Goal: Transaction & Acquisition: Purchase product/service

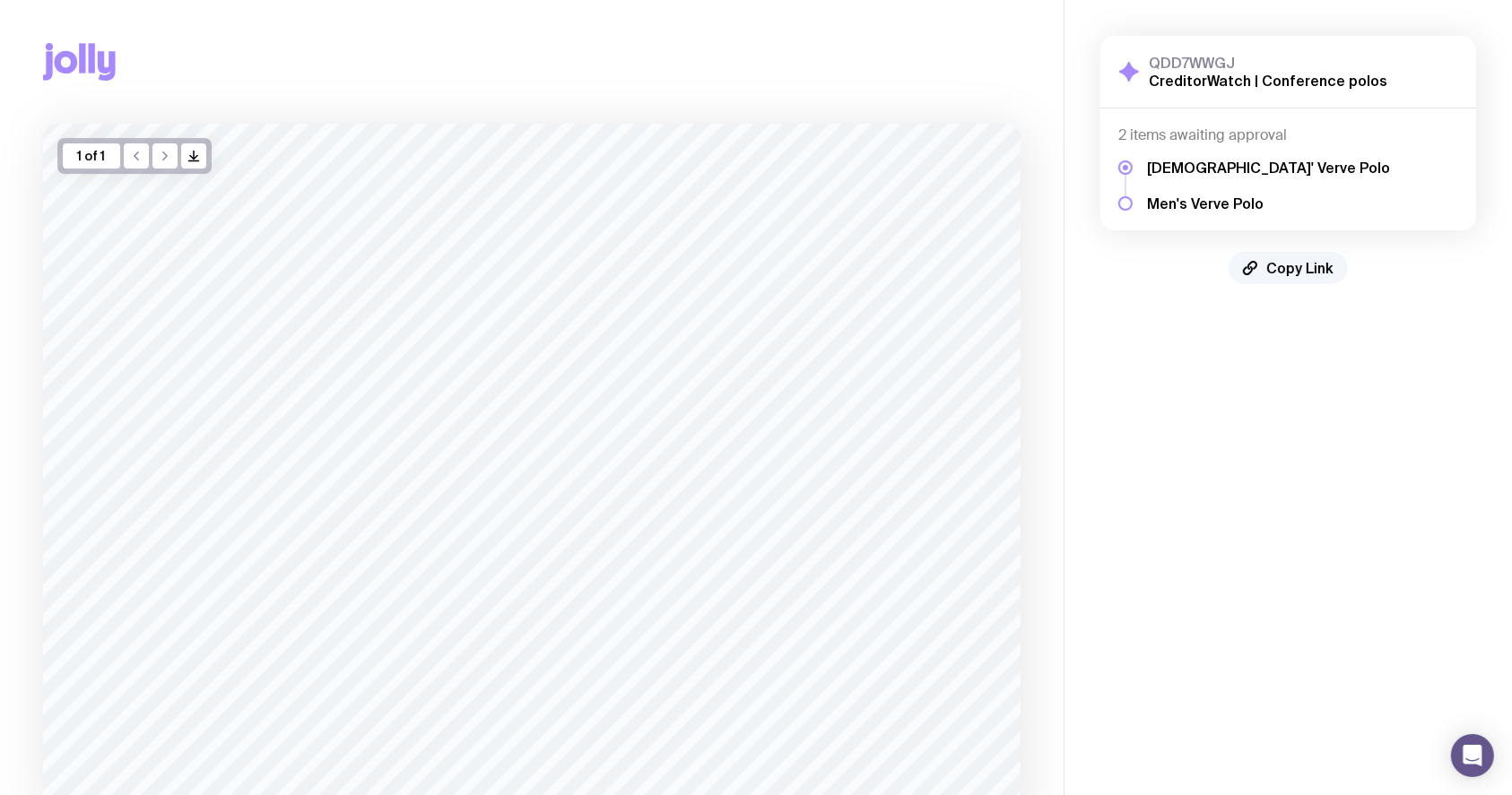
drag, startPoint x: 1253, startPoint y: 308, endPoint x: 1313, endPoint y: 264, distance: 74.4
click at [1313, 264] on span "Copy Link" at bounding box center [1299, 267] width 67 height 18
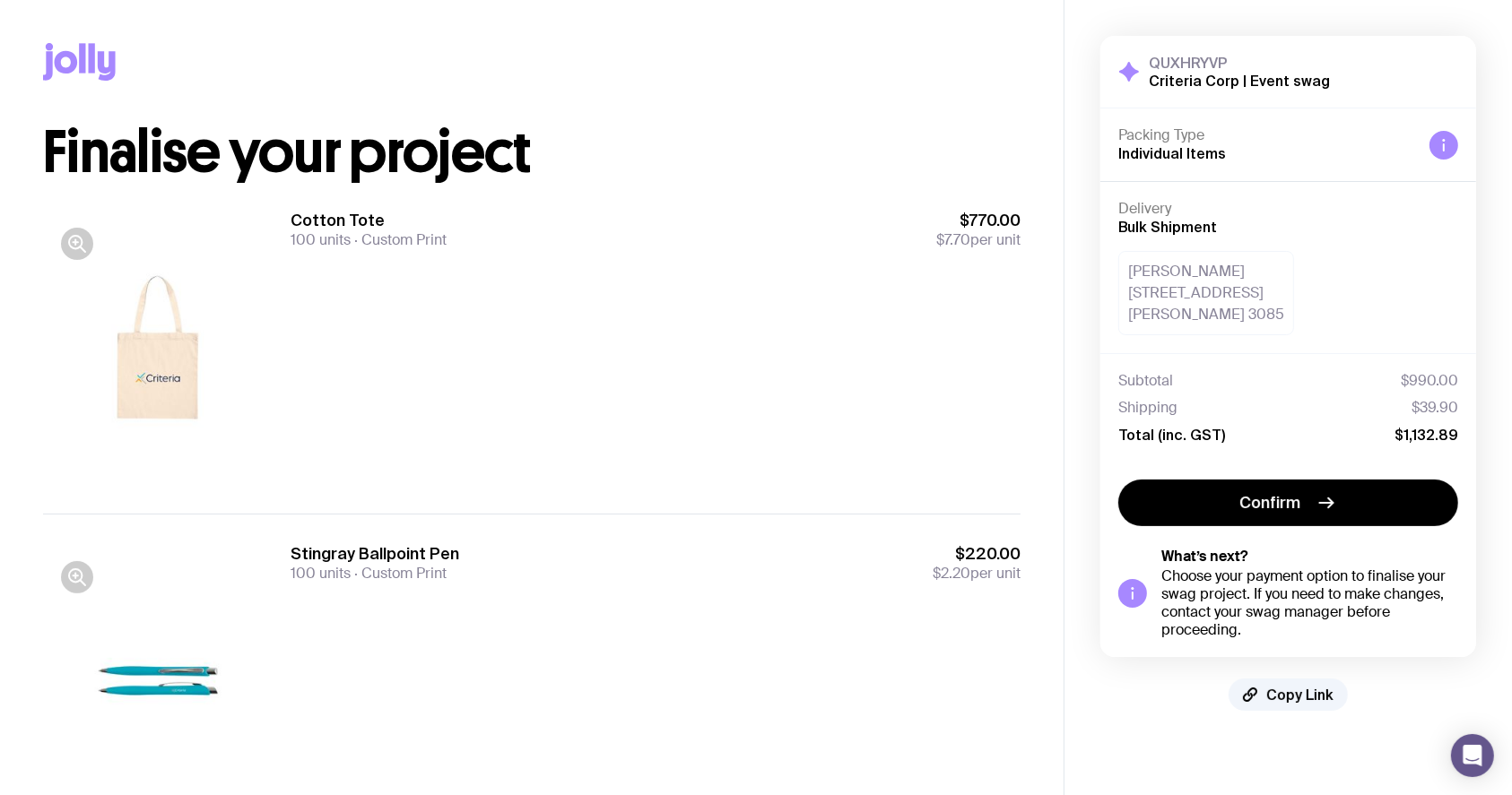
click at [698, 309] on div "Cotton Tote 100 units Custom Print $770.00 $7.70 per unit" at bounding box center [655, 347] width 730 height 275
click at [691, 294] on div "Cotton Tote 100 units Custom Print $770.00 $7.70 per unit" at bounding box center [655, 347] width 730 height 275
click at [823, 605] on div "Stingray Ballpoint Pen 100 units Custom Print $220.00 $2.20 per unit" at bounding box center [655, 680] width 730 height 275
click at [670, 355] on div "Cotton Tote 100 units Custom Print $770.00 $7.70 per unit" at bounding box center [655, 347] width 730 height 275
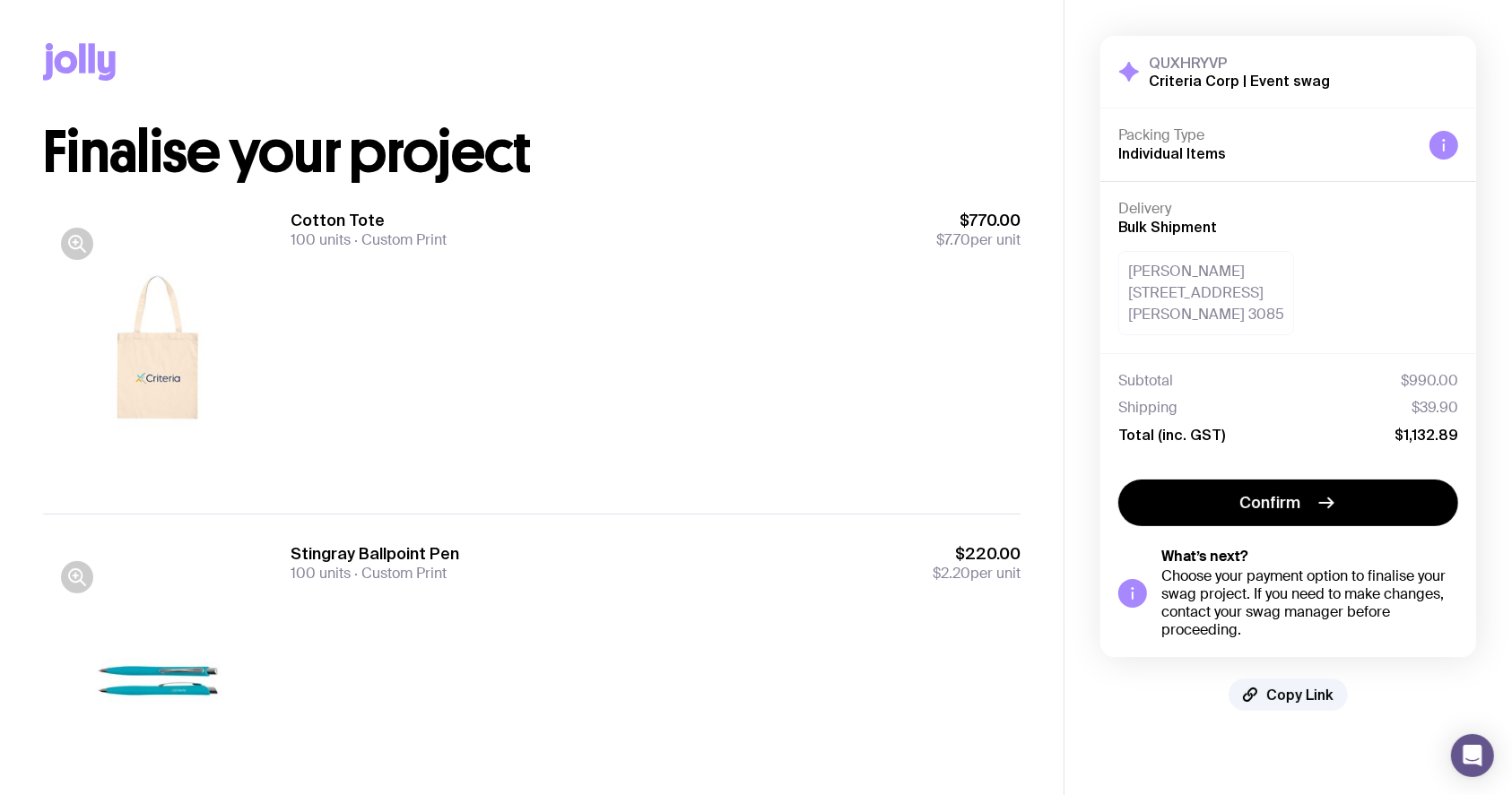
click at [673, 363] on div "Cotton Tote 100 units Custom Print $770.00 $7.70 per unit" at bounding box center [655, 347] width 730 height 275
click at [638, 363] on div "Cotton Tote 100 units Custom Print $770.00 $7.70 per unit" at bounding box center [655, 347] width 730 height 275
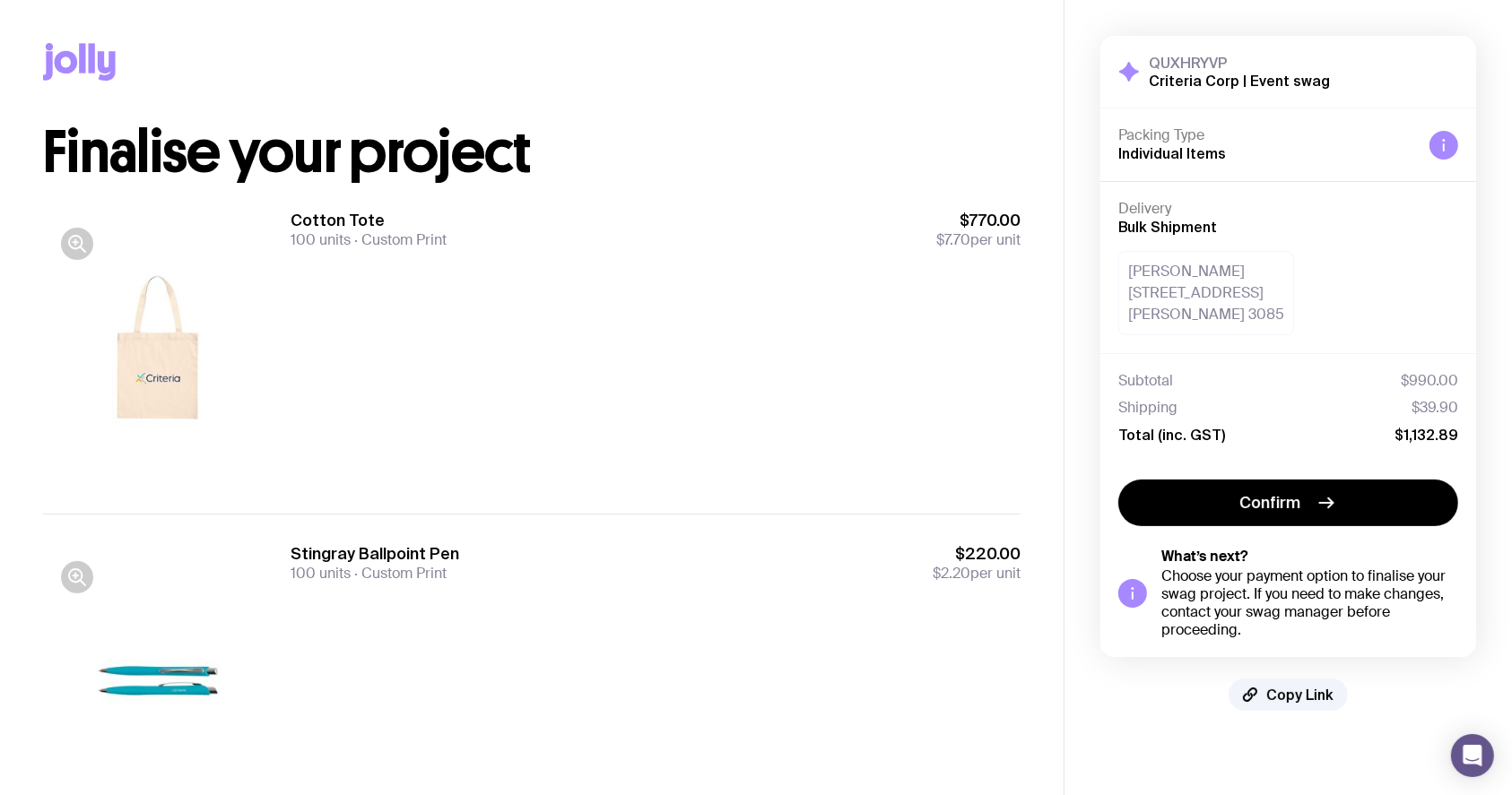
click at [691, 317] on div "Cotton Tote 100 units Custom Print $770.00 $7.70 per unit" at bounding box center [655, 347] width 730 height 275
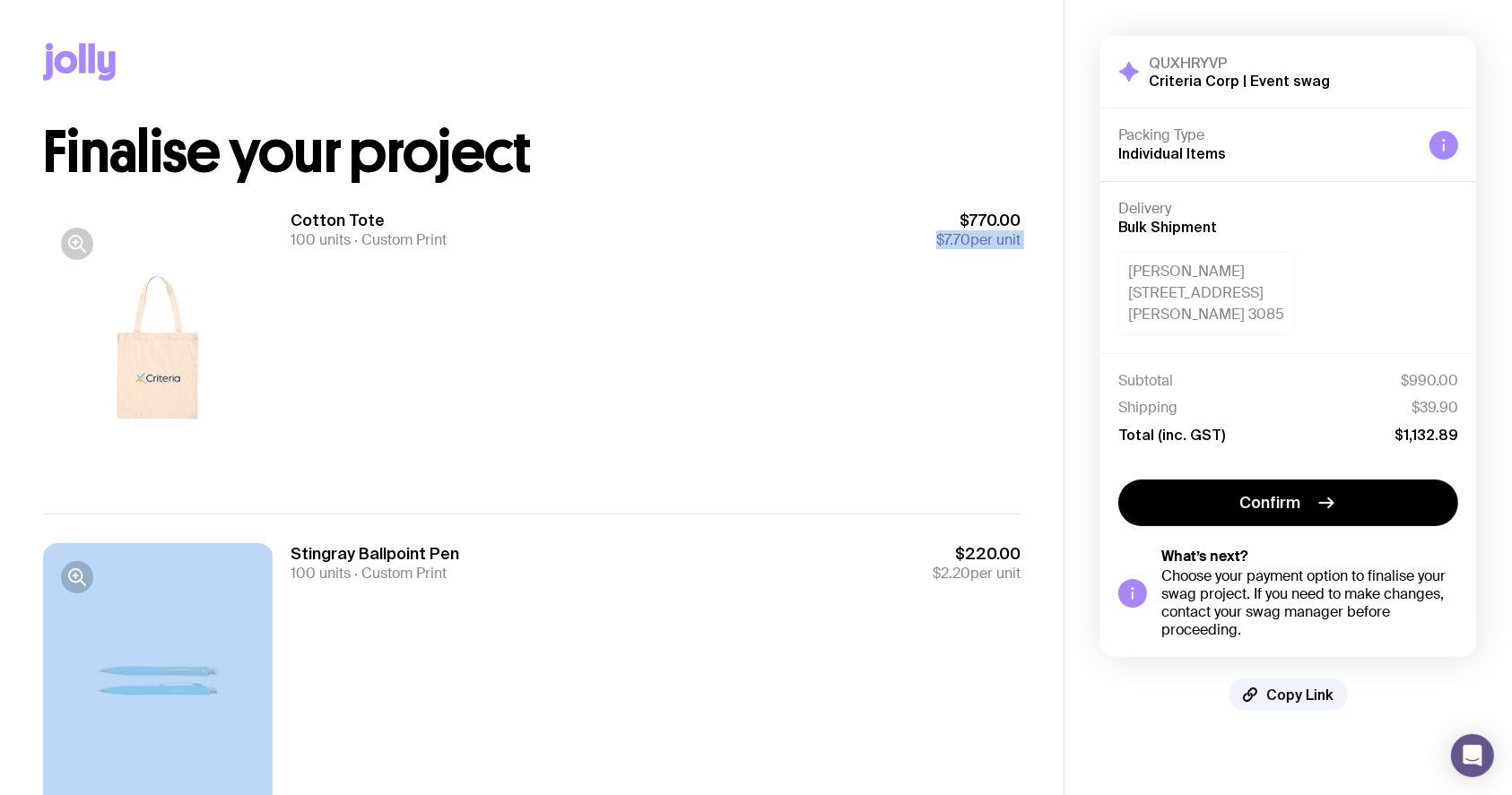
click at [691, 317] on div "Cotton Tote 100 units Custom Print $770.00 $7.70 per unit" at bounding box center [655, 347] width 730 height 275
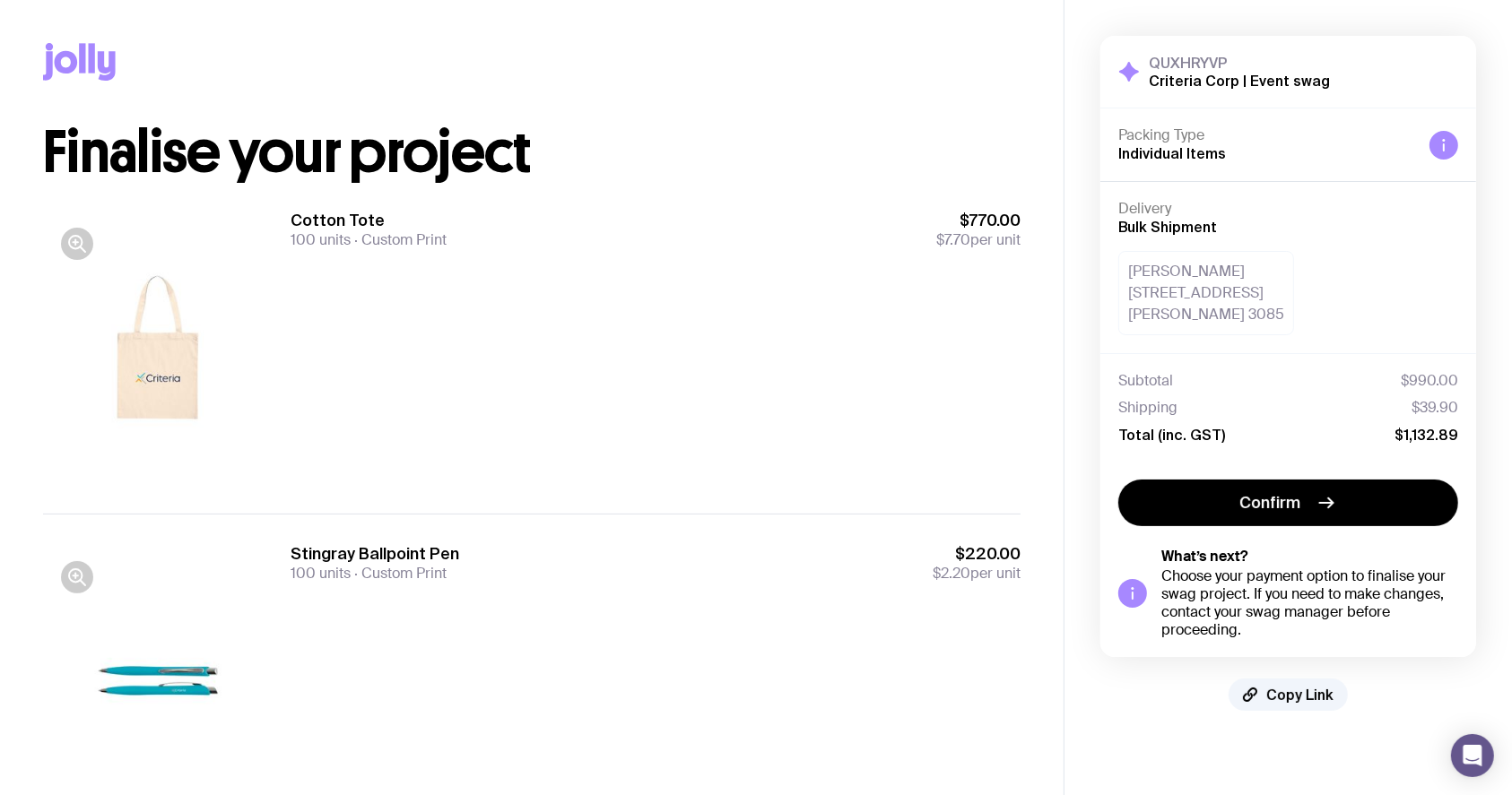
click at [447, 356] on div "Cotton Tote 100 units Custom Print $770.00 $7.70 per unit" at bounding box center [655, 347] width 730 height 275
click at [799, 349] on div "Cotton Tote 100 units Custom Print $770.00 $7.70 per unit" at bounding box center [655, 347] width 730 height 275
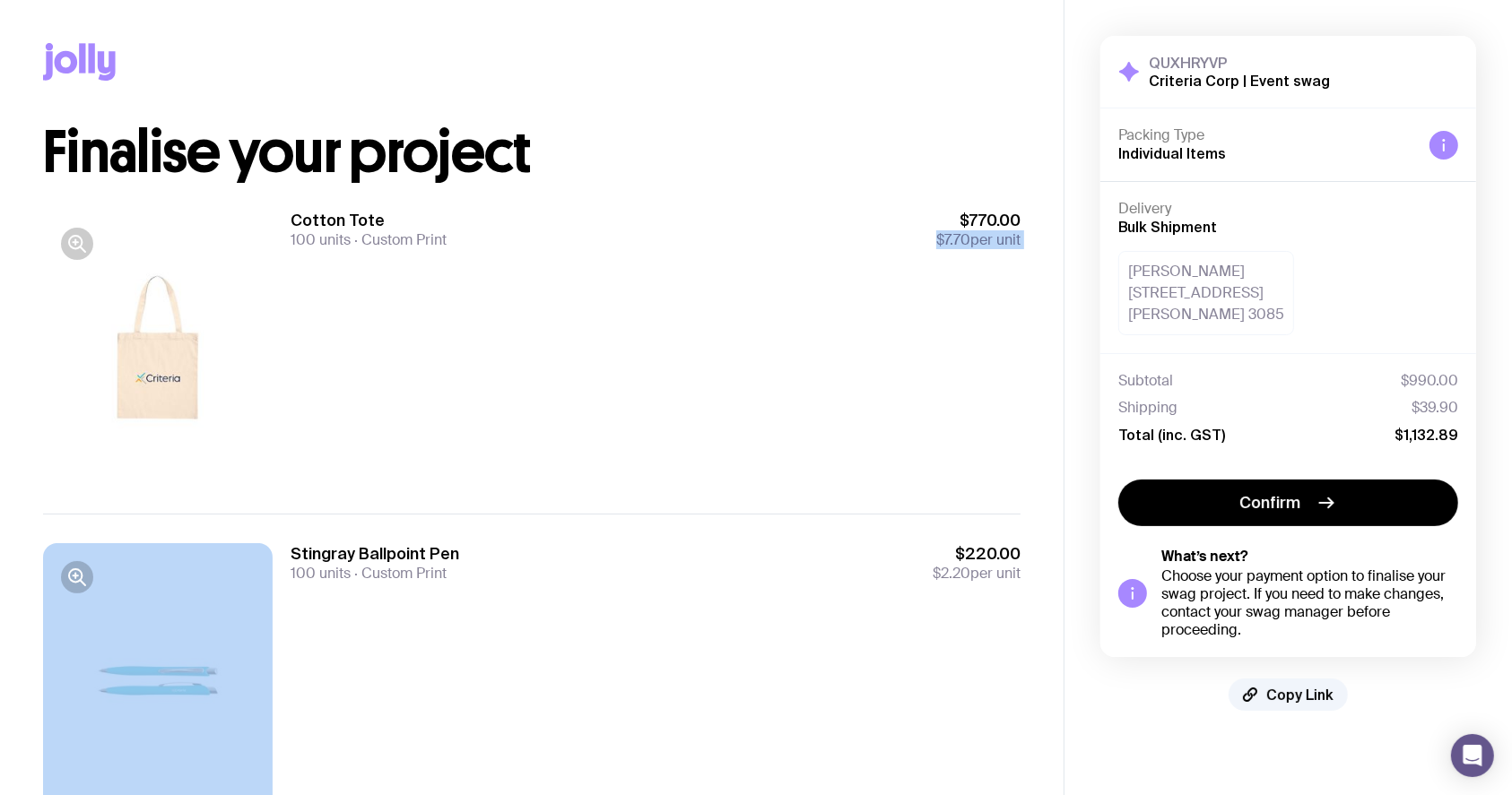
click at [799, 348] on div "Cotton Tote 100 units Custom Print $770.00 $7.70 per unit" at bounding box center [655, 347] width 730 height 275
click at [689, 370] on div "Cotton Tote 100 units Custom Print $770.00 $7.70 per unit" at bounding box center [655, 347] width 730 height 275
click at [798, 310] on div "Cotton Tote 100 units Custom Print $770.00 $7.70 per unit" at bounding box center [655, 347] width 730 height 275
click at [731, 298] on div "Cotton Tote 100 units Custom Print $770.00 $7.70 per unit" at bounding box center [655, 347] width 730 height 275
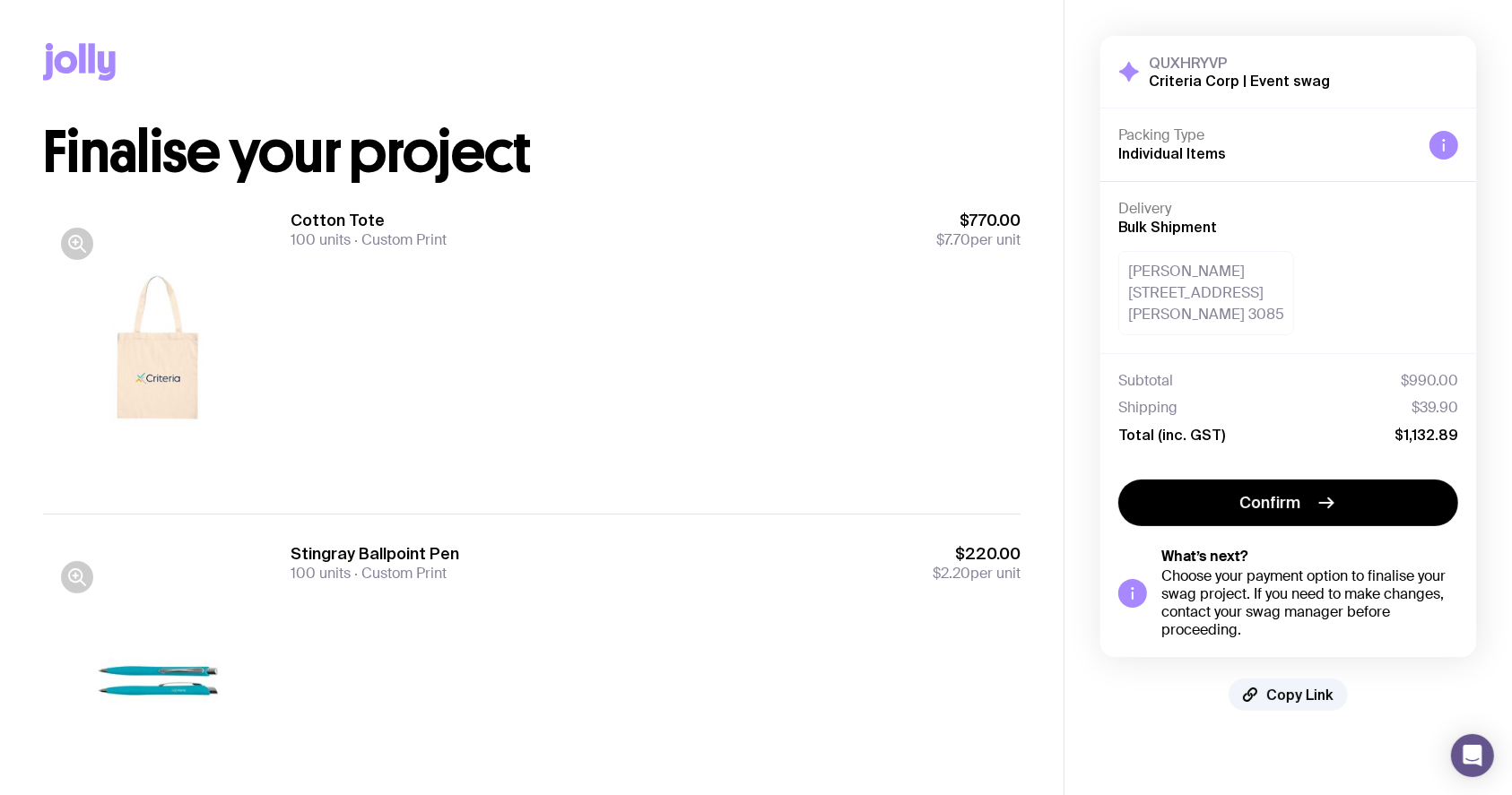
click at [830, 326] on div "Cotton Tote 100 units Custom Print $770.00 $7.70 per unit" at bounding box center [655, 347] width 730 height 275
click at [818, 342] on div "Cotton Tote 100 units Custom Print $770.00 $7.70 per unit" at bounding box center [655, 347] width 730 height 275
click at [666, 426] on div "Cotton Tote 100 units Custom Print $770.00 $7.70 per unit" at bounding box center [655, 347] width 730 height 275
click at [572, 188] on div "Cotton Tote 100 units Custom Print $770.00 $7.70 per unit" at bounding box center [532, 347] width 977 height 332
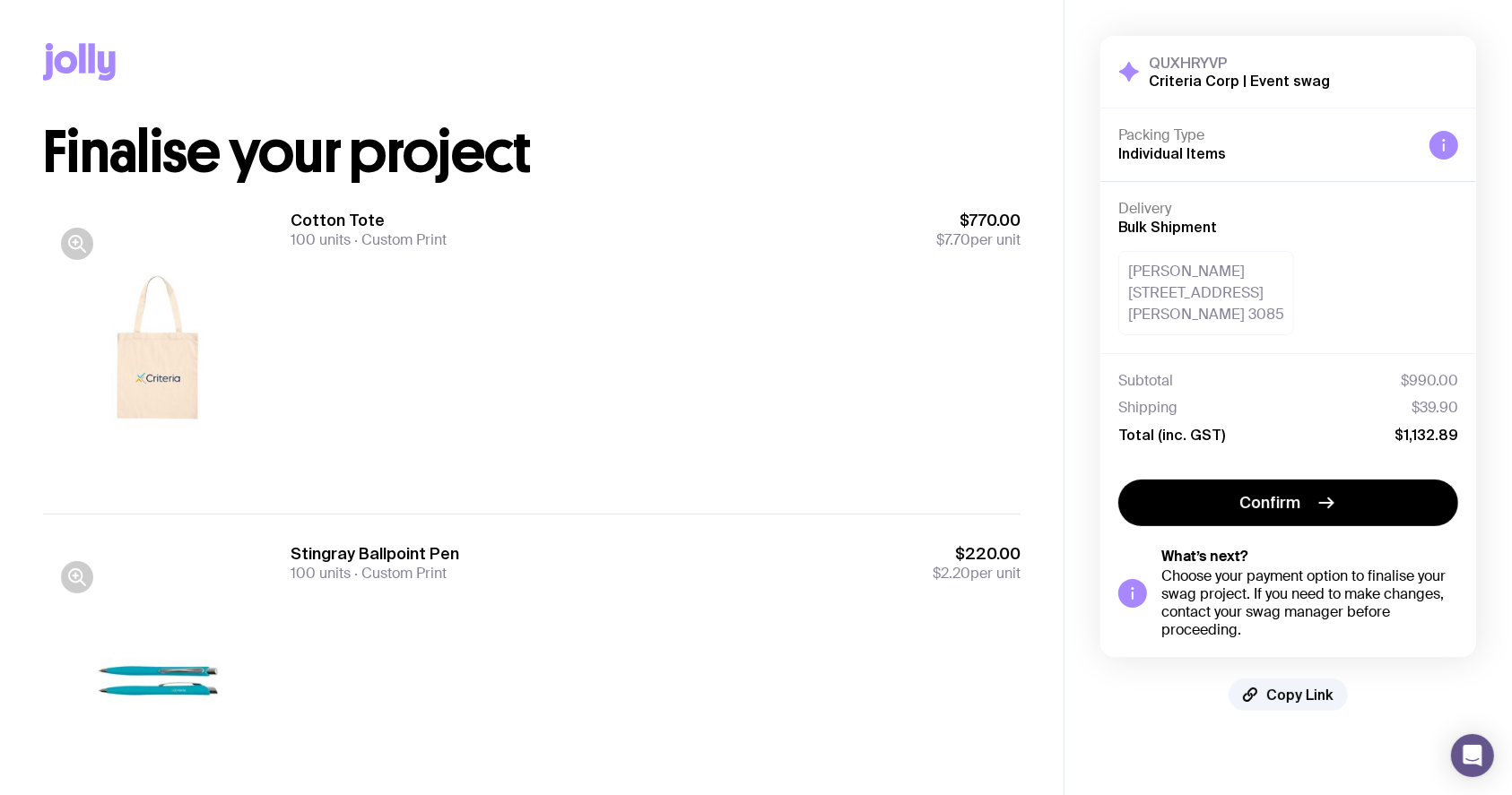
click at [572, 188] on div "Cotton Tote 100 units Custom Print $770.00 $7.70 per unit" at bounding box center [532, 347] width 977 height 332
click at [599, 227] on div "Cotton Tote 100 units Custom Print $770.00 $7.70 per unit" at bounding box center [655, 229] width 730 height 39
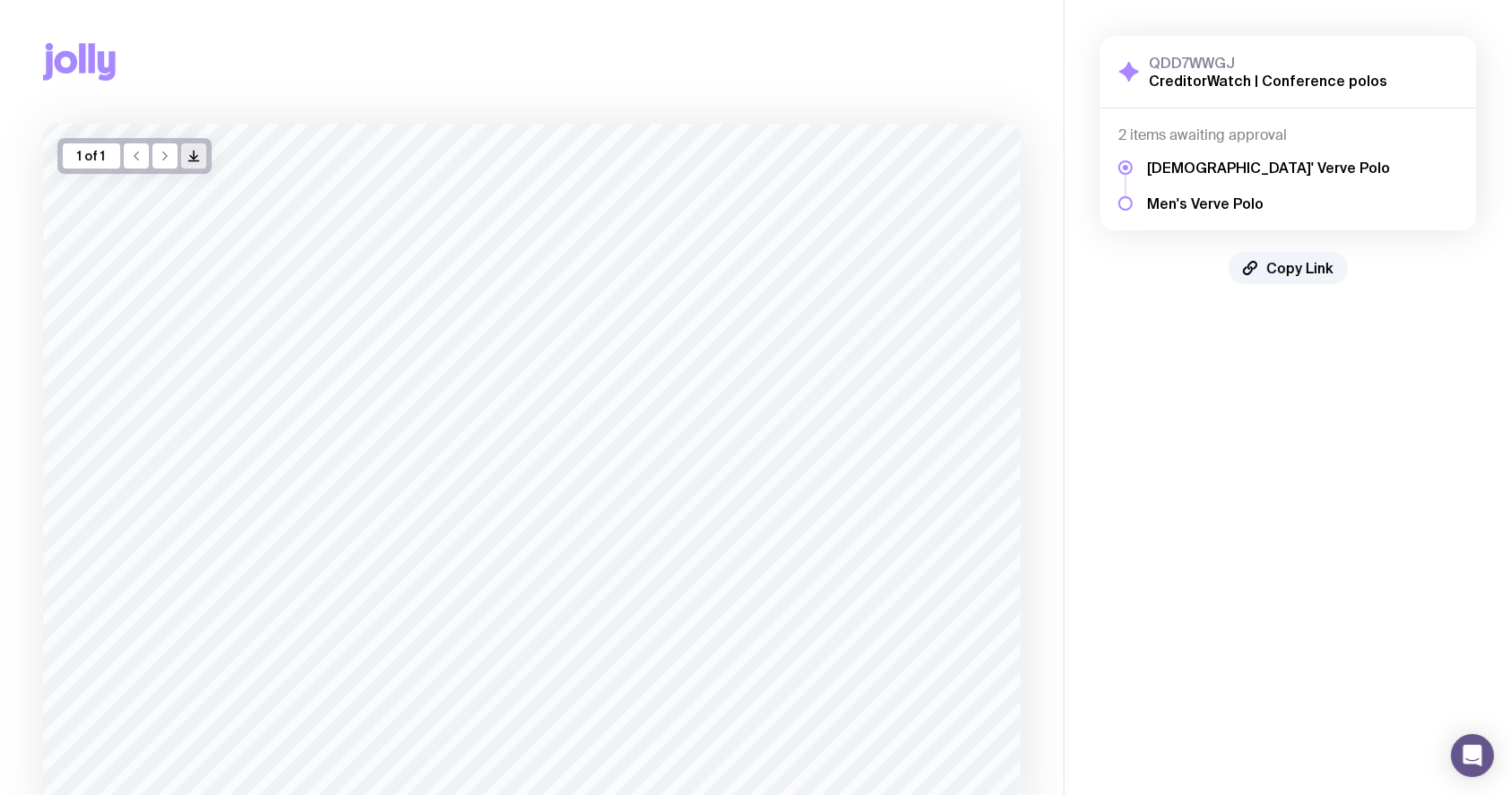
click at [201, 152] on button "/> />" at bounding box center [194, 156] width 25 height 25
click at [1186, 201] on h5 "Men's Verve Polo" at bounding box center [1269, 203] width 243 height 18
click at [1181, 200] on h5 "Men's Verve Polo" at bounding box center [1269, 203] width 243 height 18
click at [1110, 193] on div "2 items awaiting approval Ladies' Verve Polo Men's Verve Polo" at bounding box center [1288, 169] width 376 height 122
click at [1115, 193] on div "2 items awaiting approval Ladies' Verve Polo Men's Verve Polo" at bounding box center [1288, 169] width 376 height 122
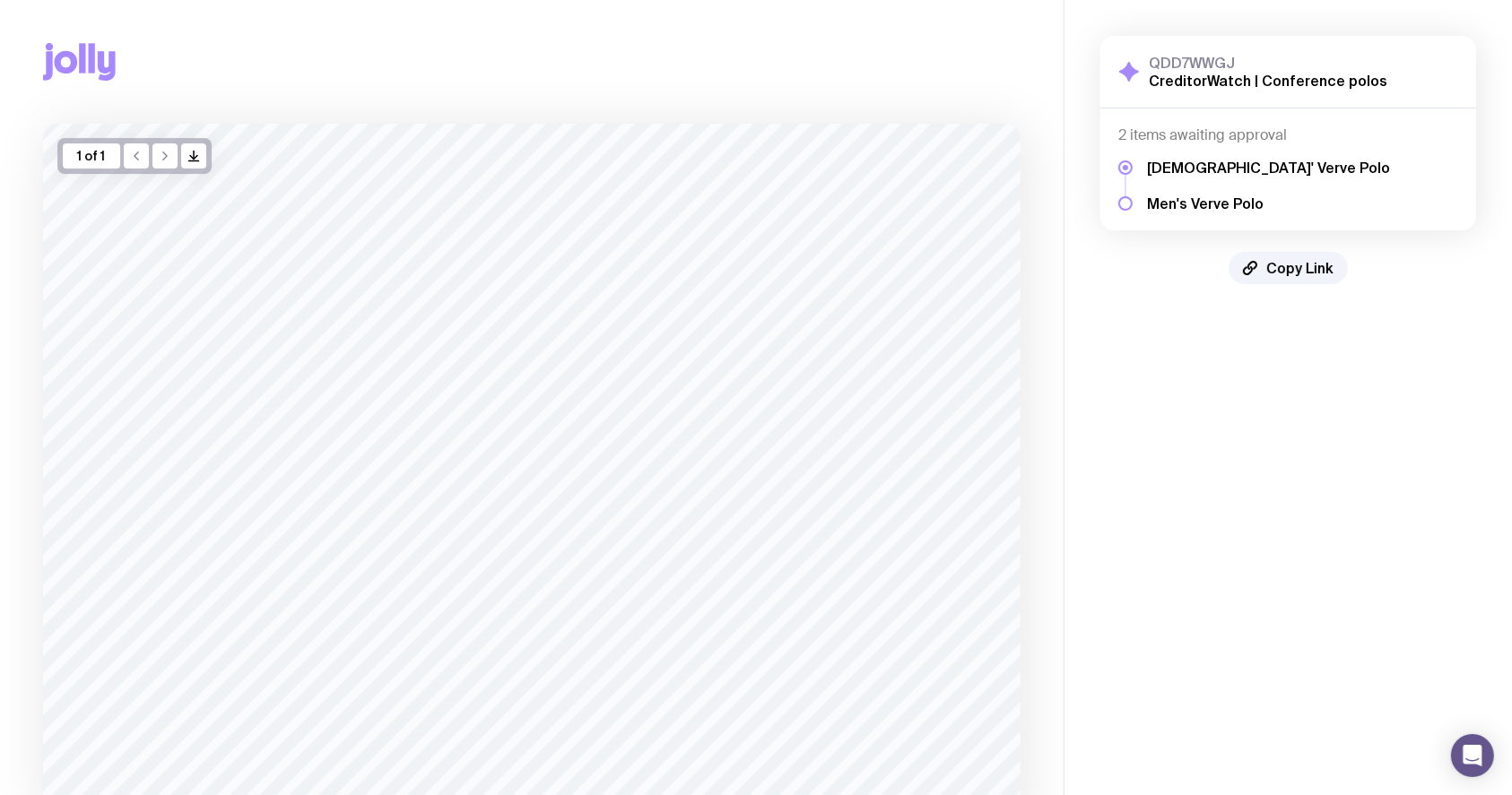
click at [1124, 205] on div at bounding box center [1125, 203] width 14 height 14
click at [1127, 208] on div at bounding box center [1125, 203] width 14 height 14
click at [1127, 207] on div at bounding box center [1125, 203] width 14 height 14
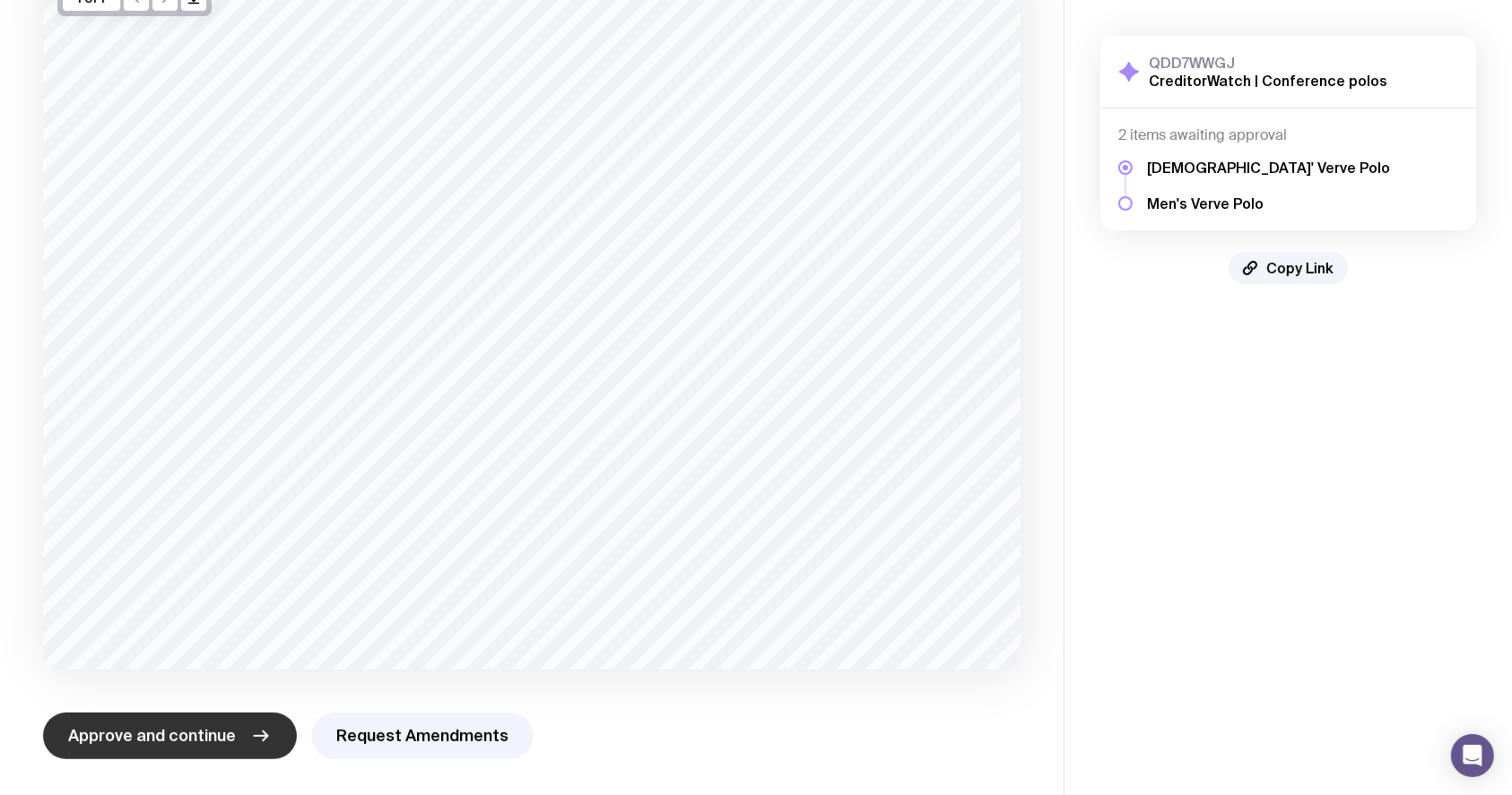
click at [261, 745] on icon "button" at bounding box center [261, 736] width 21 height 21
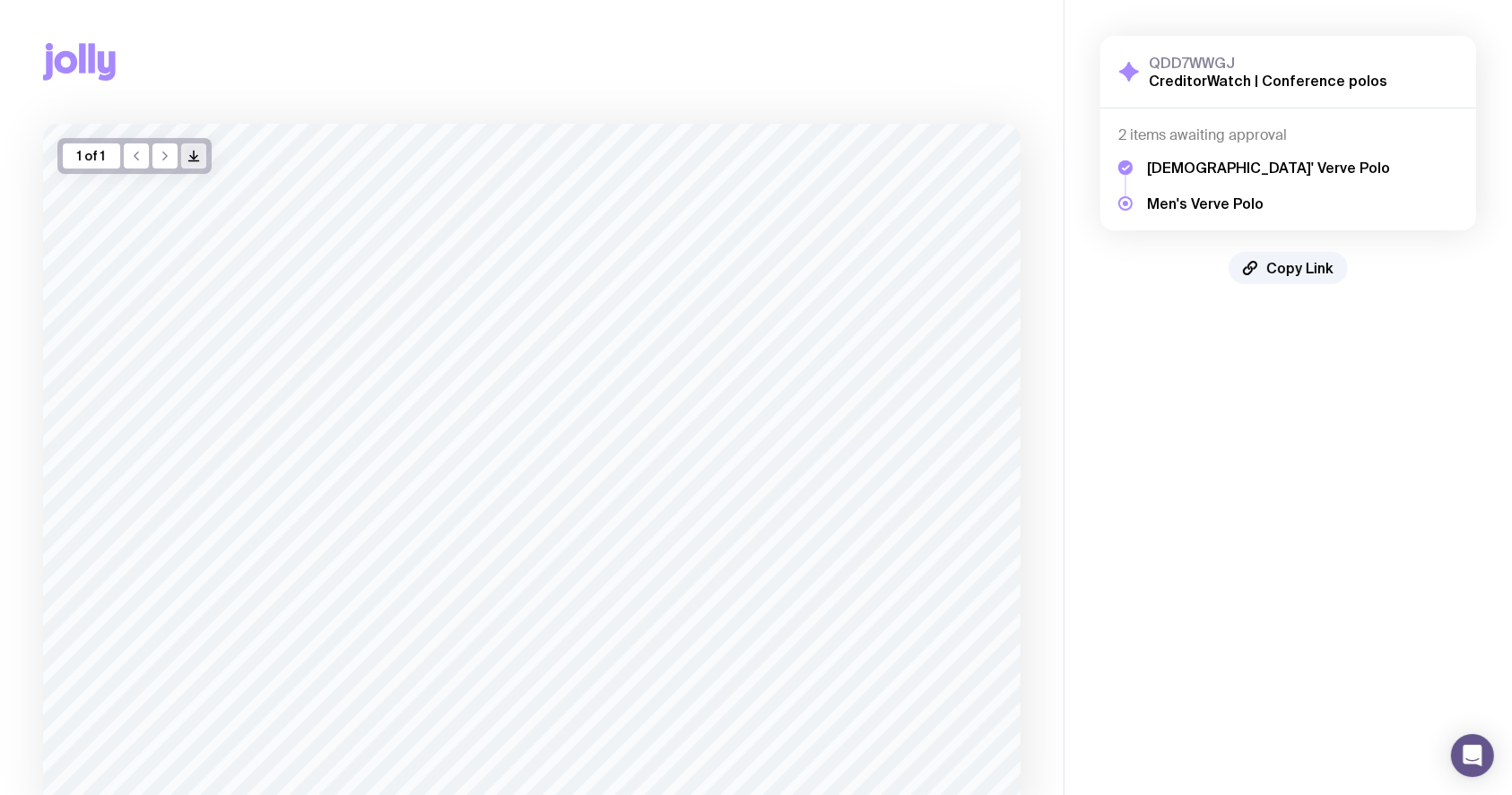
click at [194, 147] on button "/> />" at bounding box center [194, 156] width 25 height 25
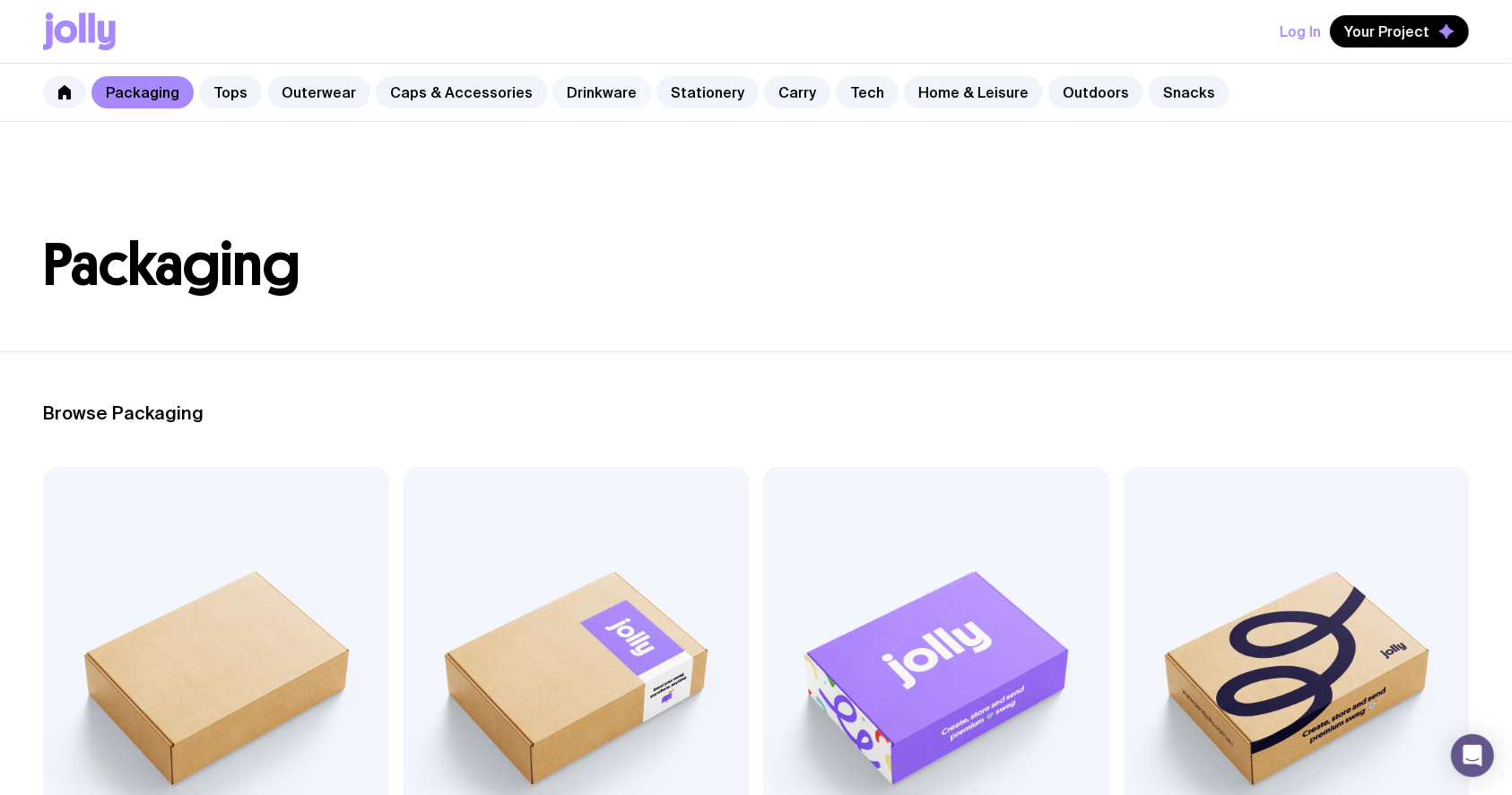
click at [599, 89] on link "Drinkware" at bounding box center [601, 93] width 99 height 33
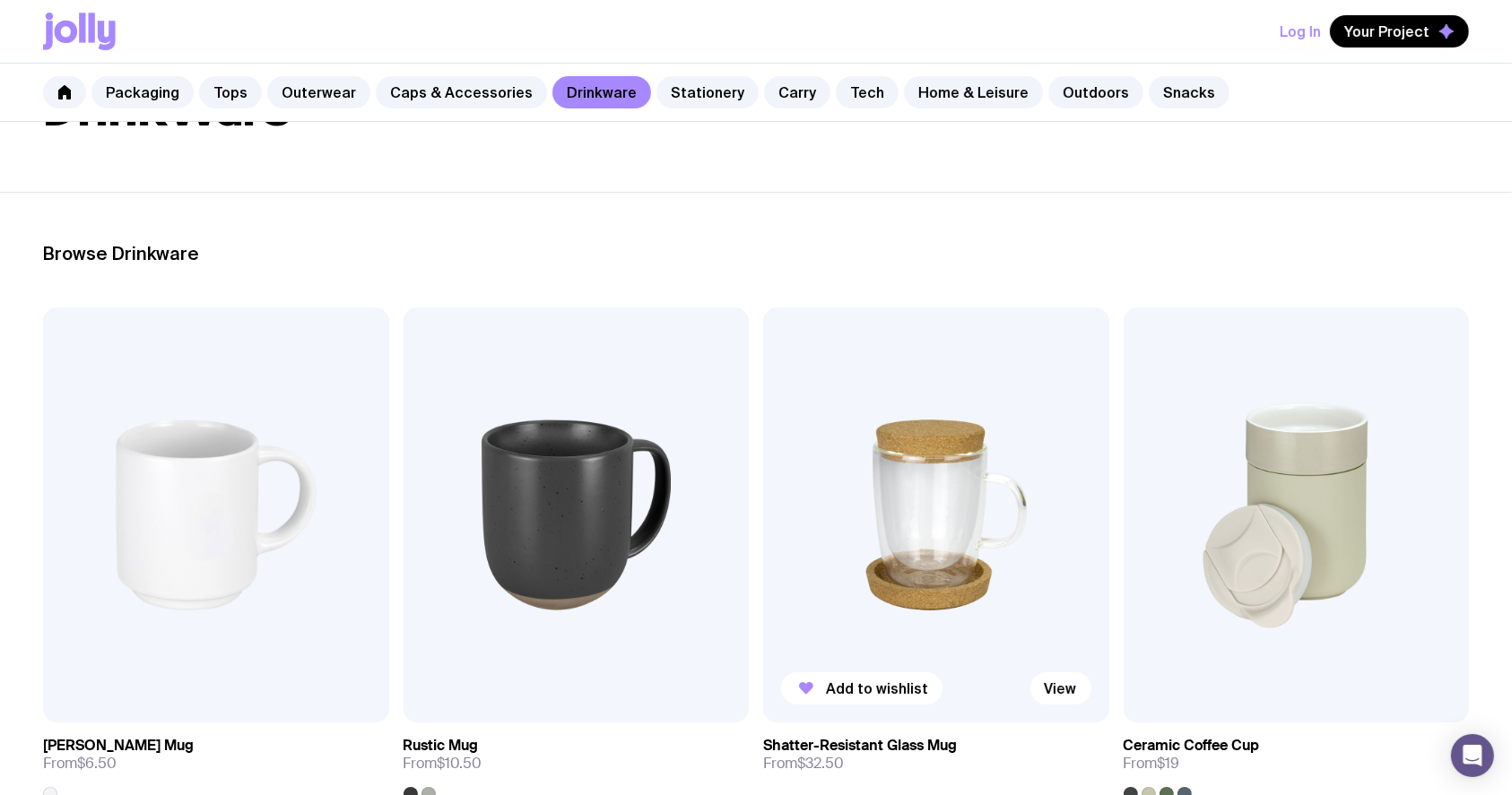
scroll to position [358, 0]
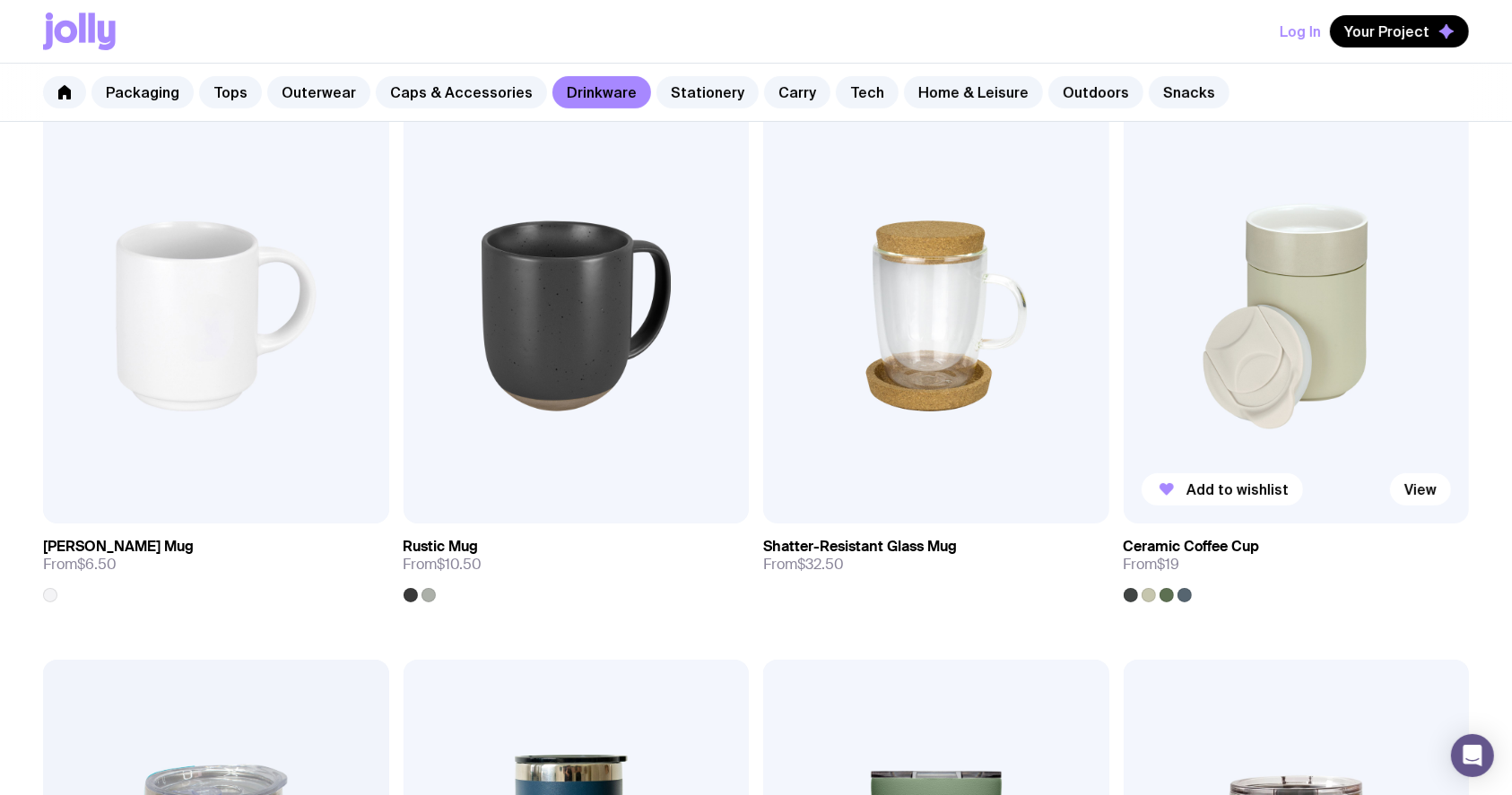
click at [1226, 312] on img at bounding box center [1296, 315] width 346 height 415
